Goal: Task Accomplishment & Management: Use online tool/utility

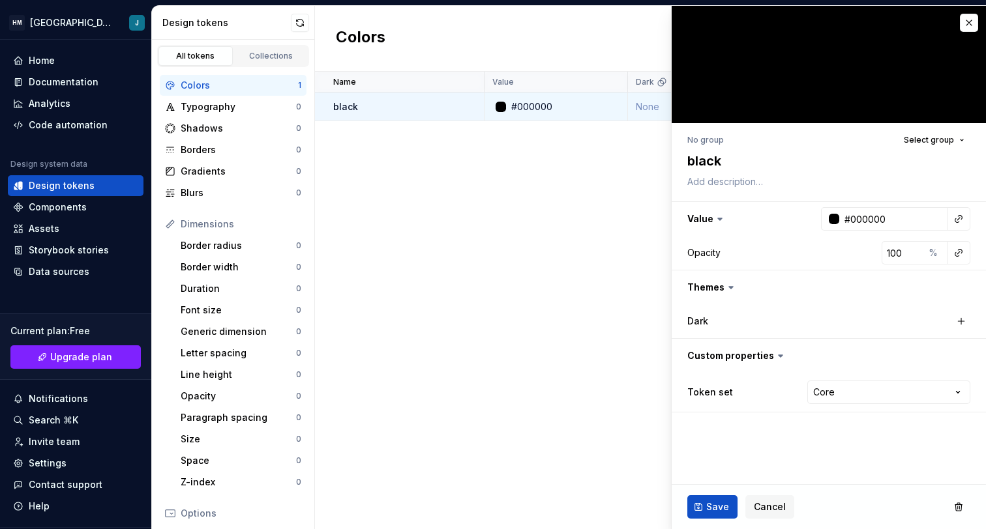
type textarea "*"
click at [520, 224] on div "Name Value Dark Token set Description Last updated black #000000 None Core abou…" at bounding box center [650, 301] width 671 height 458
click at [970, 21] on button "button" at bounding box center [968, 23] width 18 height 18
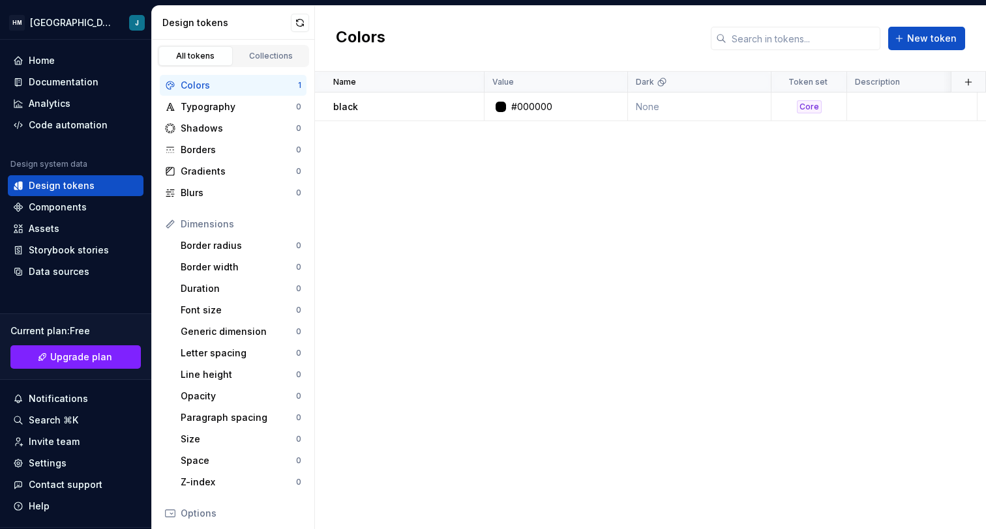
click at [789, 160] on div "Name Value Dark Token set Description Last updated black #000000 None Core abou…" at bounding box center [650, 301] width 671 height 458
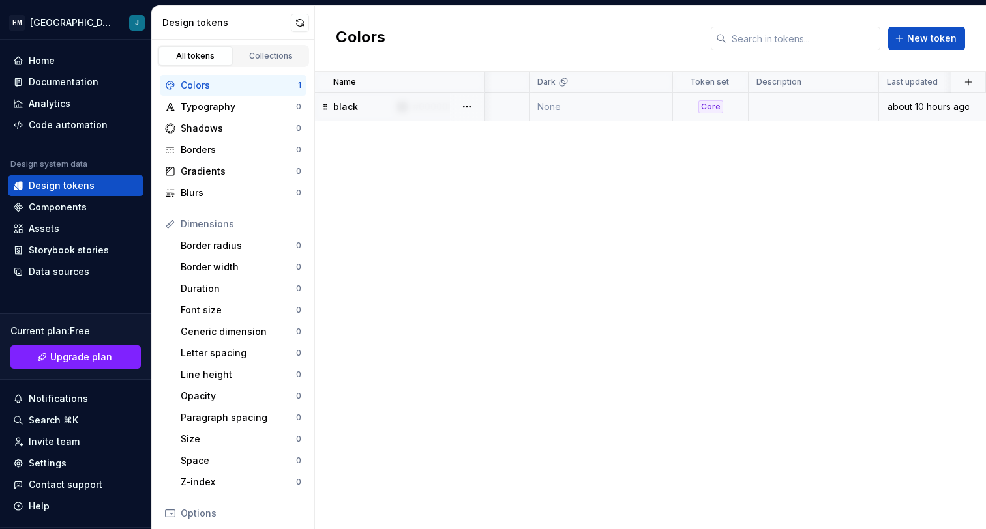
scroll to position [0, 118]
